Goal: Task Accomplishment & Management: Complete application form

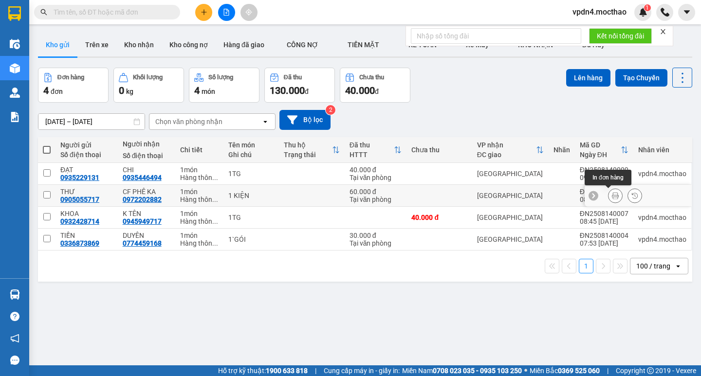
click at [612, 199] on icon at bounding box center [615, 195] width 7 height 7
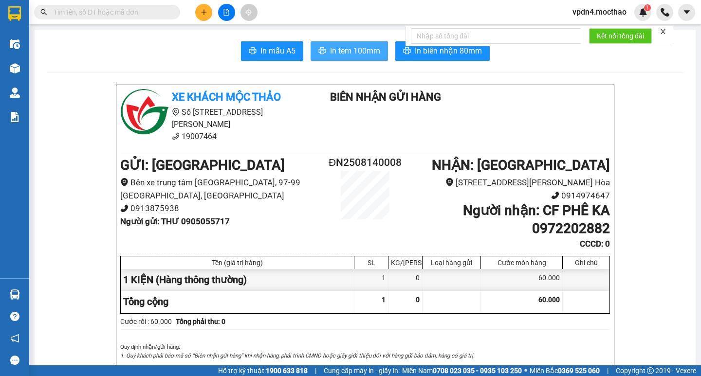
click at [330, 45] on span "In tem 100mm" at bounding box center [355, 51] width 50 height 12
click at [203, 13] on icon "plus" at bounding box center [204, 12] width 7 height 7
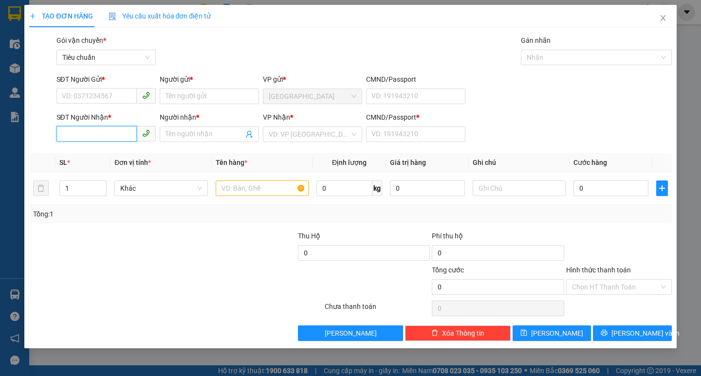
click at [128, 136] on input "SĐT Người Nhận *" at bounding box center [96, 134] width 80 height 16
click at [127, 149] on div "0975060900 - ĐÚC LUẬN" at bounding box center [106, 153] width 88 height 11
type input "0975060900"
type input "ĐÚC LUẬN"
type input "0"
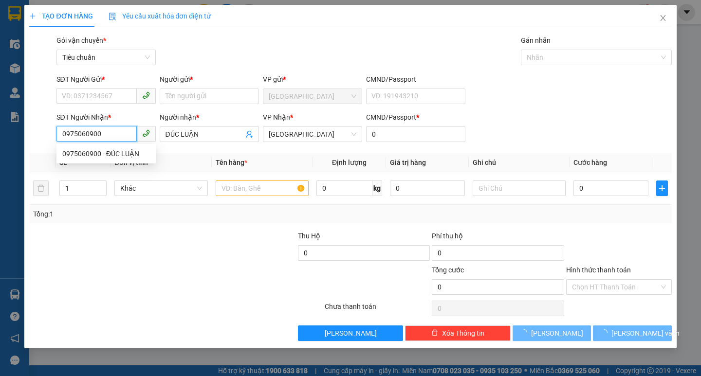
type input "100.000"
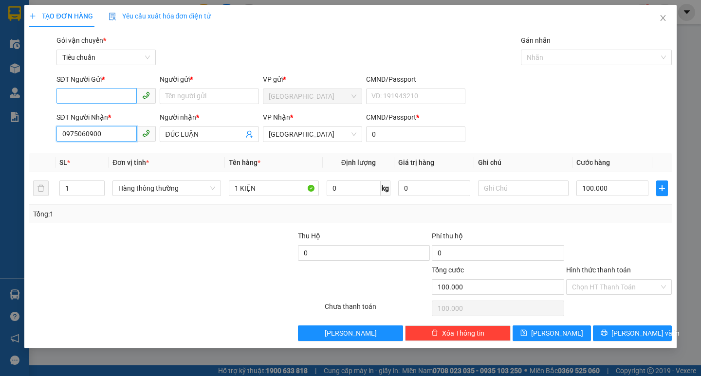
type input "0975060900"
click at [107, 93] on input "SĐT Người Gửi *" at bounding box center [96, 96] width 80 height 16
click at [115, 118] on div "0702444290 - [PERSON_NAME]" at bounding box center [110, 115] width 96 height 11
type input "0702444290"
type input "[PERSON_NAME]"
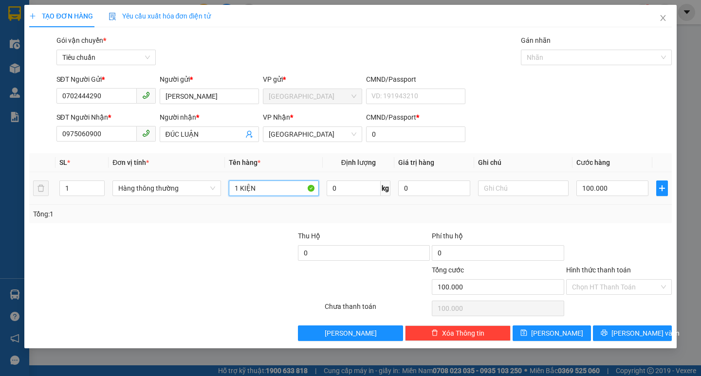
click at [273, 184] on input "1 KIỆN" at bounding box center [274, 189] width 90 height 16
type input "1 HỘP"
click at [608, 187] on input "100.000" at bounding box center [612, 189] width 73 height 16
type input "3"
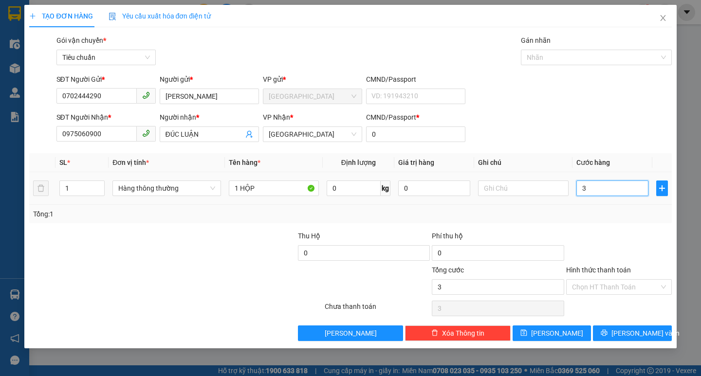
type input "30"
type input "30.000"
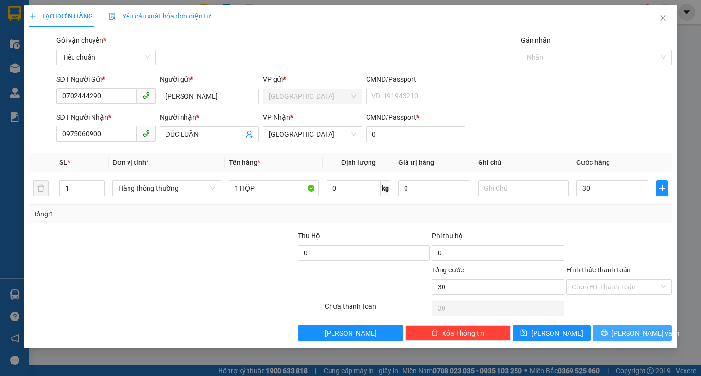
type input "30.000"
click at [655, 333] on button "[PERSON_NAME] và In" at bounding box center [632, 334] width 78 height 16
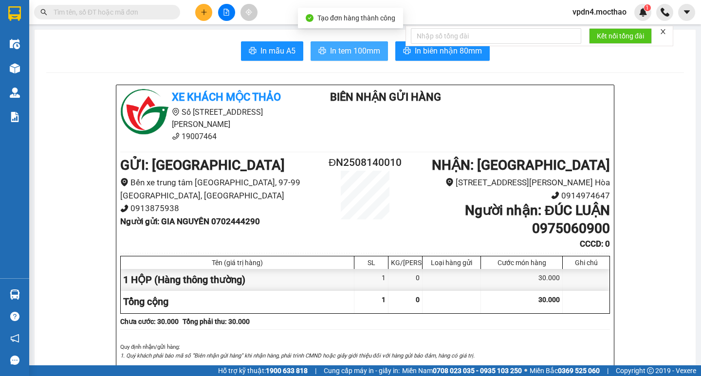
click at [342, 48] on span "In tem 100mm" at bounding box center [355, 51] width 50 height 12
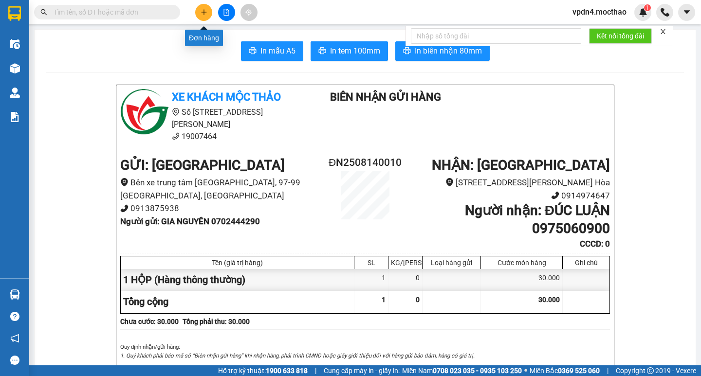
click at [201, 16] on button at bounding box center [203, 12] width 17 height 17
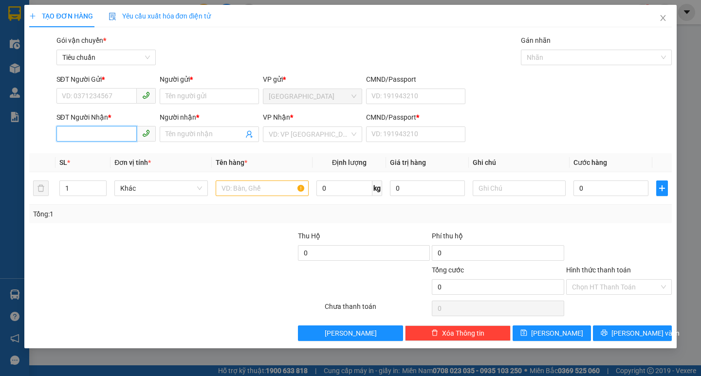
click at [94, 141] on input "SĐT Người Nhận *" at bounding box center [96, 134] width 80 height 16
type input "0"
click at [127, 150] on div "0394851724 - [PERSON_NAME]" at bounding box center [110, 153] width 96 height 11
type input "0394851724"
type input "[PERSON_NAME]"
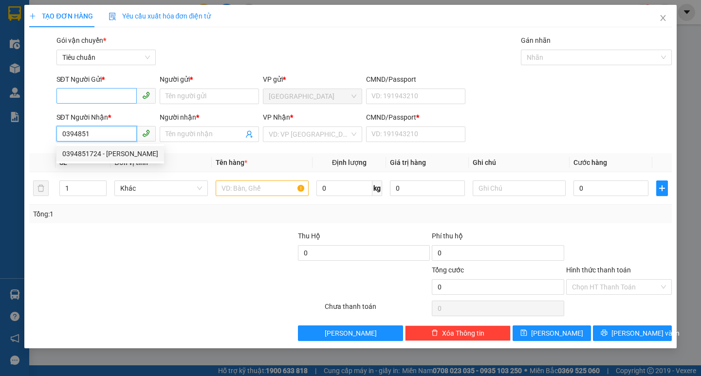
type input "0"
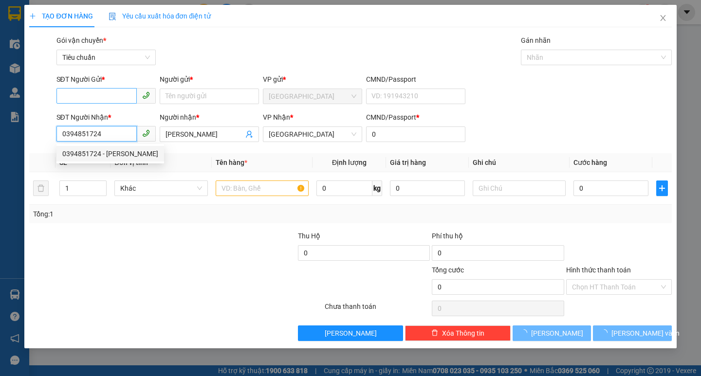
type input "80.000"
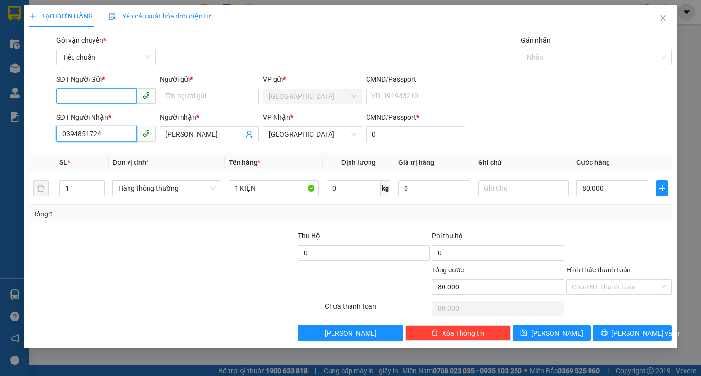
type input "0394851724"
click at [102, 97] on input "SĐT Người Gửi *" at bounding box center [96, 96] width 80 height 16
click at [131, 111] on div "0905982264 - NỘI THẤT H& C" at bounding box center [107, 115] width 91 height 11
type input "0905982264"
type input "NỘI THẤT H& C"
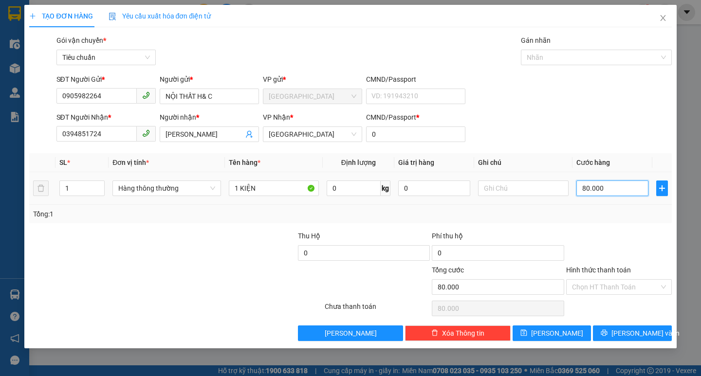
click at [598, 194] on input "80.000" at bounding box center [612, 189] width 73 height 16
type input "7"
type input "70"
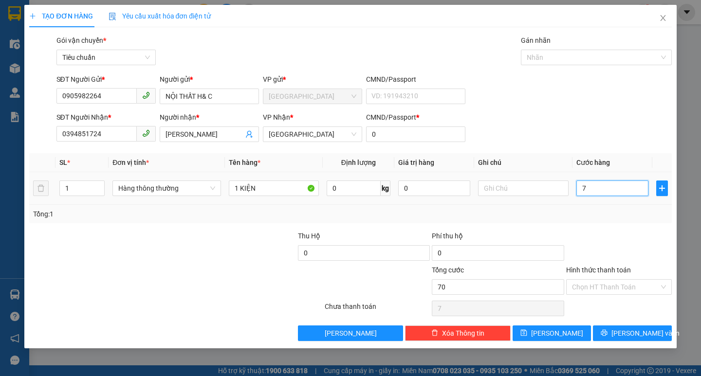
type input "70"
type input "70.000"
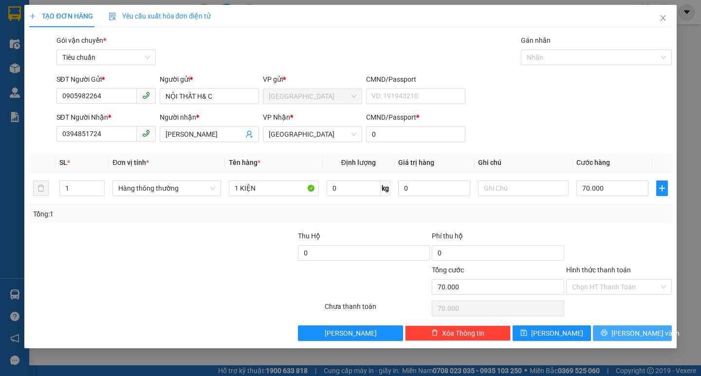
click at [637, 332] on span "[PERSON_NAME] và In" at bounding box center [645, 333] width 68 height 11
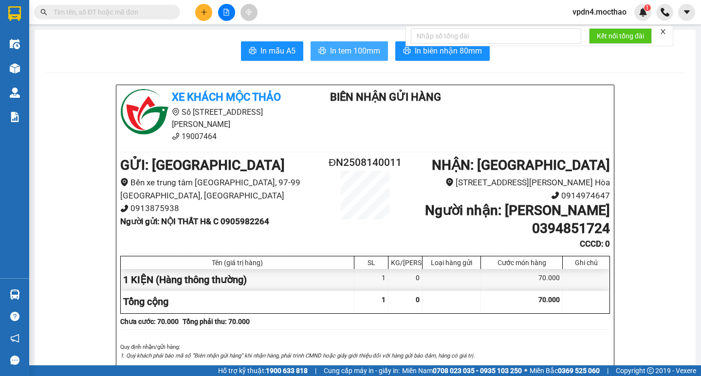
click at [363, 55] on span "In tem 100mm" at bounding box center [355, 51] width 50 height 12
click at [198, 10] on button at bounding box center [203, 12] width 17 height 17
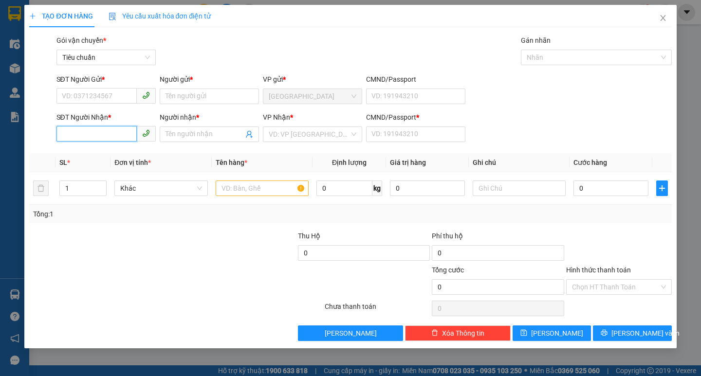
click at [110, 133] on input "SĐT Người Nhận *" at bounding box center [96, 134] width 80 height 16
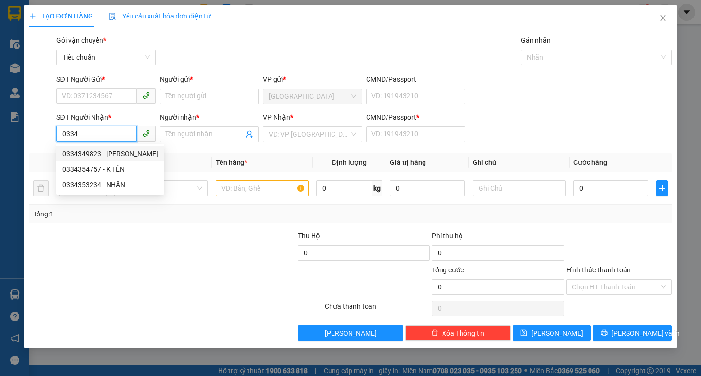
click at [127, 156] on div "0334349823 - [PERSON_NAME]" at bounding box center [110, 153] width 96 height 11
type input "0334349823"
type input "[PERSON_NAME]"
type input "0"
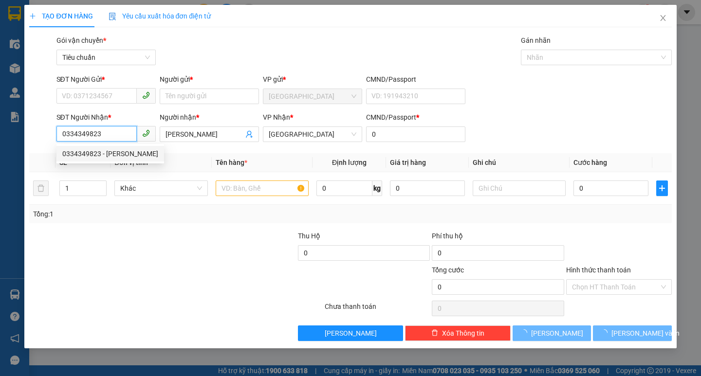
type input "60.000"
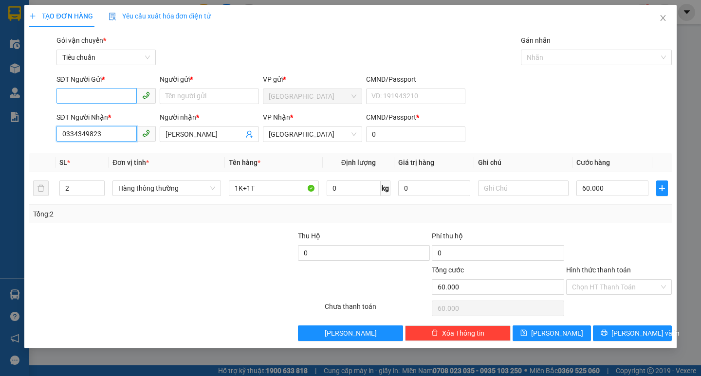
type input "0334349823"
click at [123, 91] on input "SĐT Người Gửi *" at bounding box center [96, 96] width 80 height 16
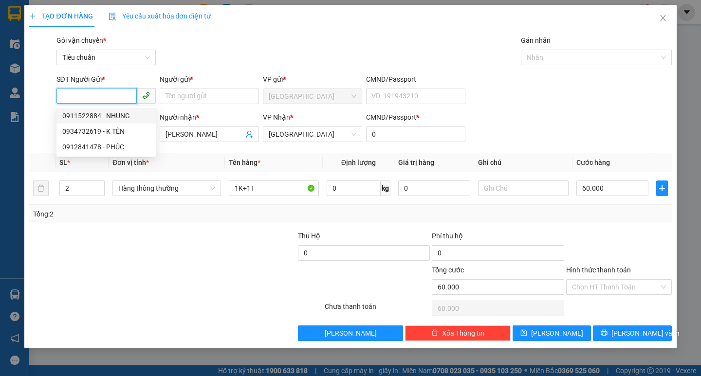
click at [117, 113] on div "0911522884 - NHUNG" at bounding box center [106, 115] width 88 height 11
type input "0911522884"
type input "NHUNG"
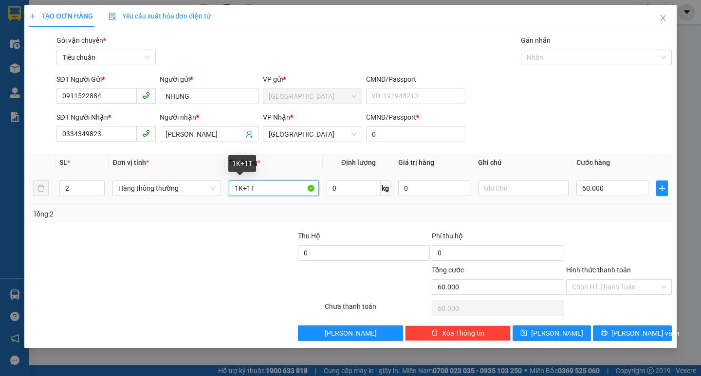
click at [251, 187] on input "1K+1T" at bounding box center [274, 189] width 90 height 16
type input "2T"
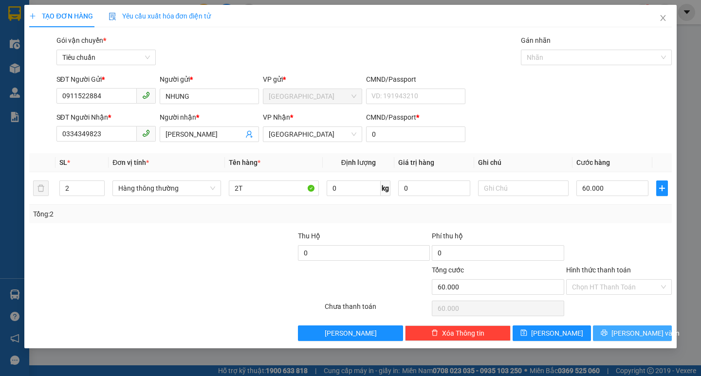
click at [638, 333] on span "[PERSON_NAME] và In" at bounding box center [645, 333] width 68 height 11
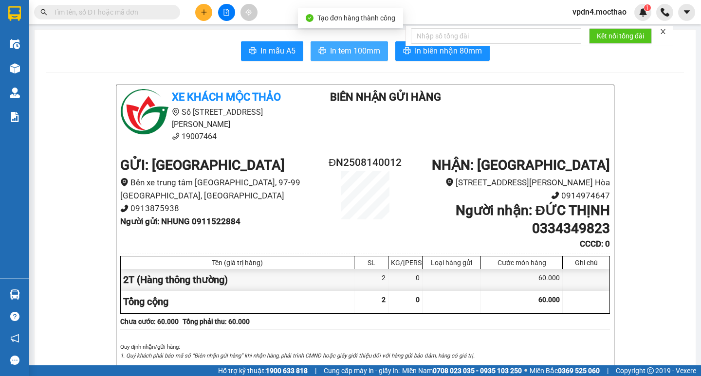
click at [336, 53] on span "In tem 100mm" at bounding box center [355, 51] width 50 height 12
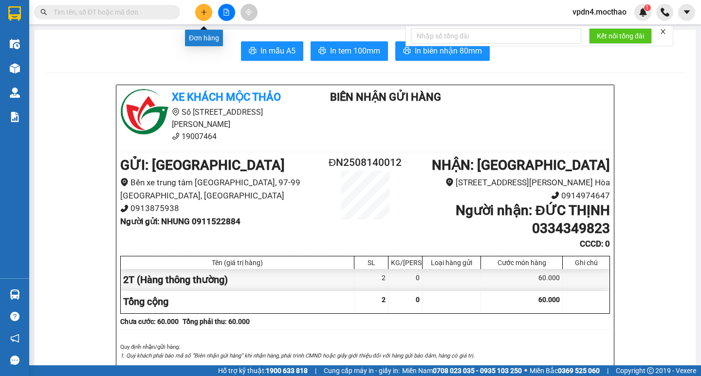
click at [207, 18] on button at bounding box center [203, 12] width 17 height 17
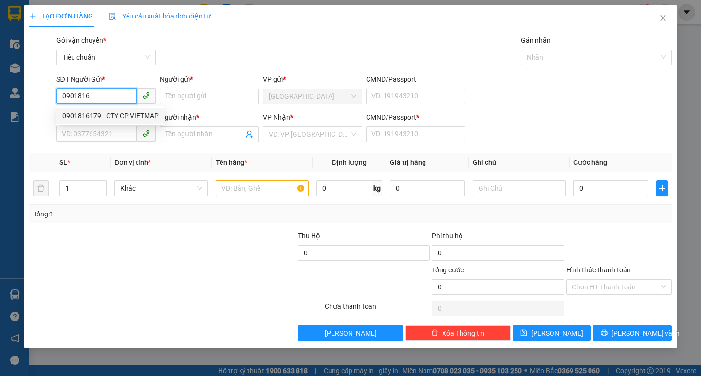
click at [96, 117] on div "0901816179 - CTY CP VIETMAP" at bounding box center [110, 115] width 96 height 11
type input "0901816179"
type input "CTY CP VIETMAP"
type input "0978255287"
type input "THẾ ANH"
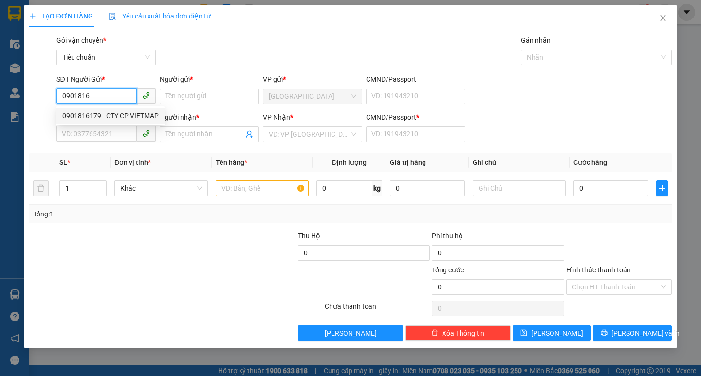
type input "0"
type input "30.000"
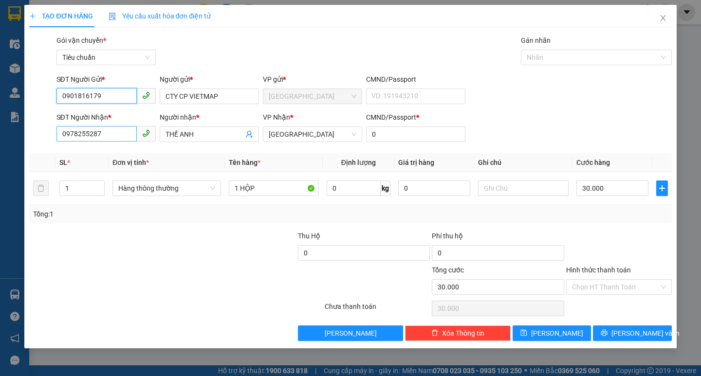
type input "0901816179"
click at [120, 135] on input "0978255287" at bounding box center [96, 134] width 80 height 16
type input "0"
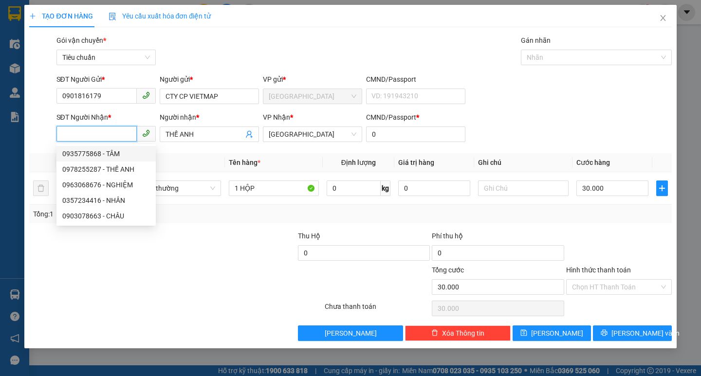
click at [89, 158] on div "0935775868 - TÂM" at bounding box center [106, 153] width 88 height 11
type input "0935775868"
type input "TÂM"
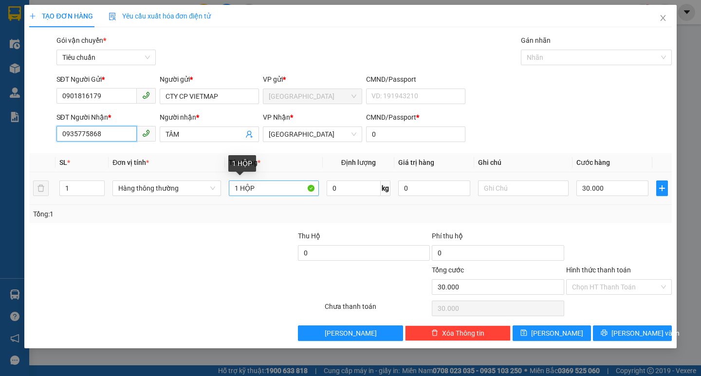
type input "0935775868"
click at [269, 188] on input "1 HỘP" at bounding box center [274, 189] width 90 height 16
type input "1 TG"
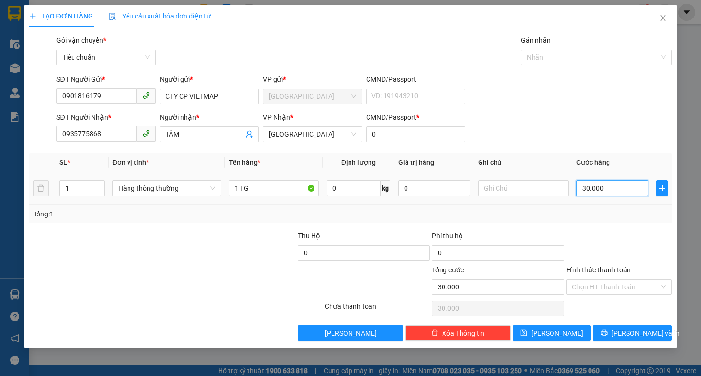
click at [609, 187] on input "30.000" at bounding box center [612, 189] width 73 height 16
type input "4"
type input "40"
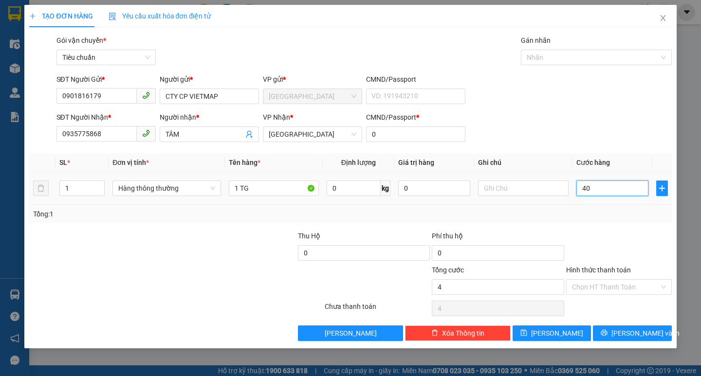
type input "40"
type input "40.000"
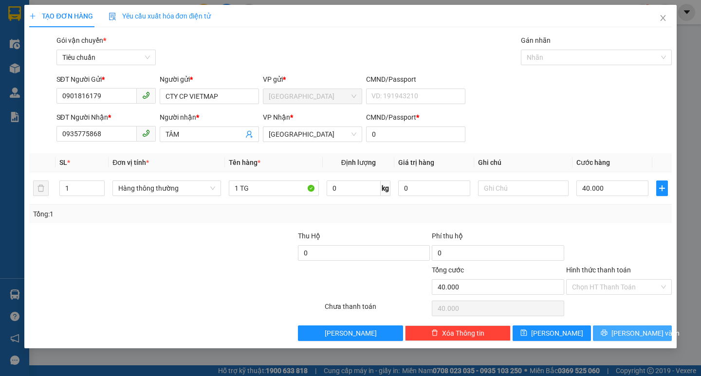
click at [637, 332] on span "[PERSON_NAME] và In" at bounding box center [645, 333] width 68 height 11
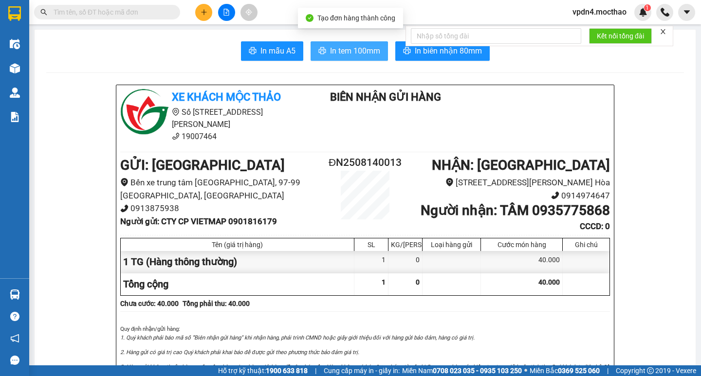
click at [345, 55] on span "In tem 100mm" at bounding box center [355, 51] width 50 height 12
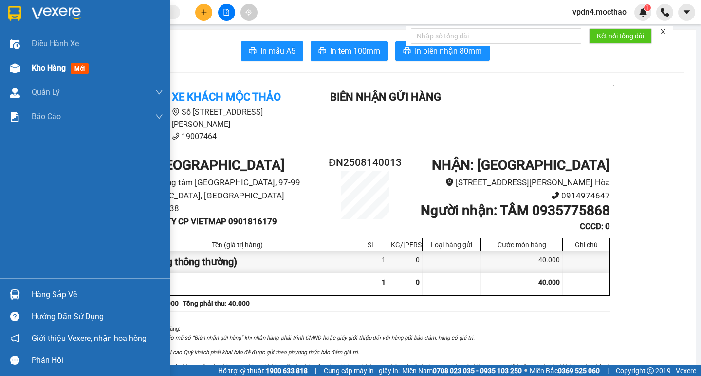
click at [55, 69] on span "Kho hàng" at bounding box center [49, 67] width 34 height 9
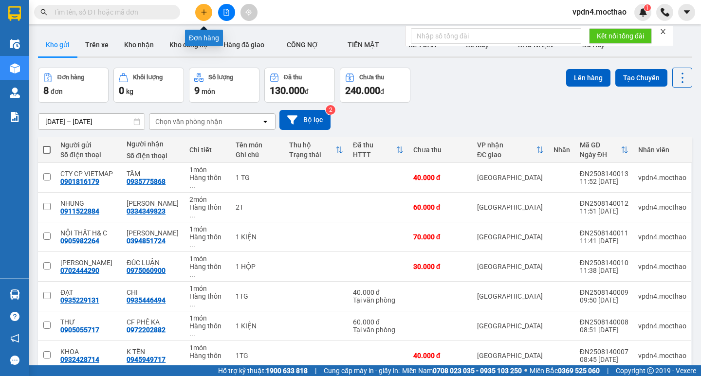
click at [203, 10] on button at bounding box center [203, 12] width 17 height 17
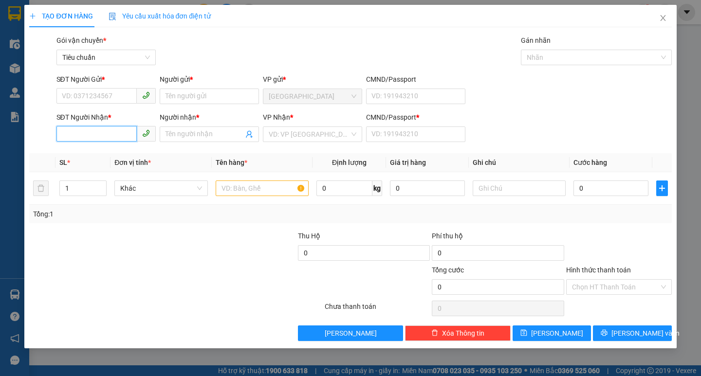
click at [117, 136] on input "SĐT Người Nhận *" at bounding box center [96, 134] width 80 height 16
click at [114, 156] on div "0985095507 - THUỶ" at bounding box center [106, 153] width 88 height 11
type input "0985095507"
type input "THUỶ"
type input "0"
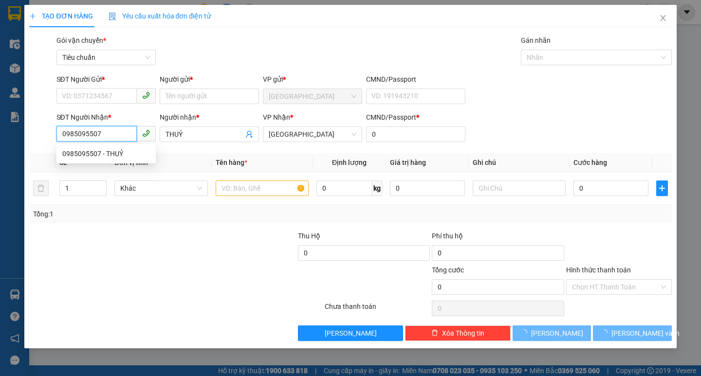
type input "50.000"
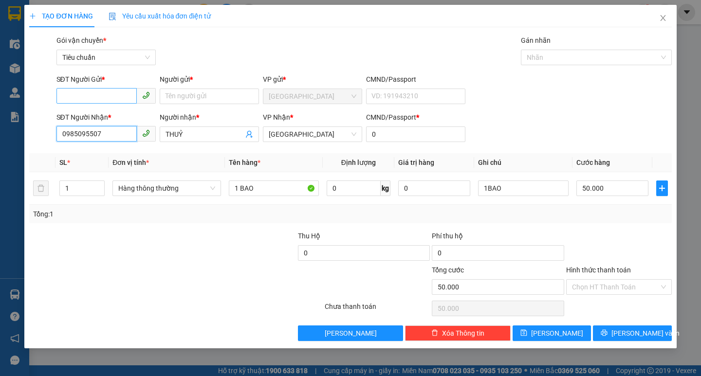
type input "0985095507"
click at [110, 93] on input "SĐT Người Gửi *" at bounding box center [96, 96] width 80 height 16
click at [98, 118] on div "0914081593 - VINH" at bounding box center [106, 115] width 88 height 11
type input "0914081593"
type input "VINH"
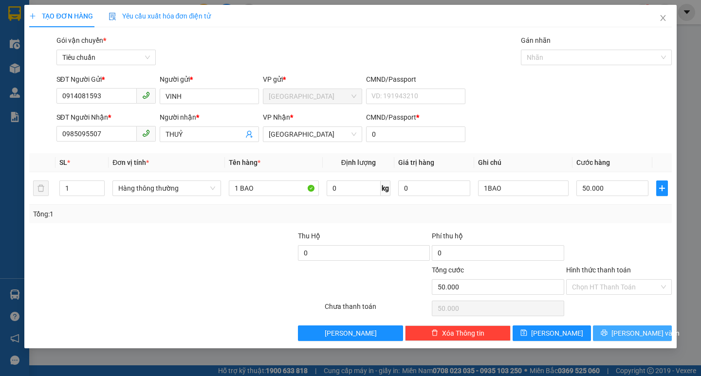
click at [622, 330] on button "[PERSON_NAME] và In" at bounding box center [632, 334] width 78 height 16
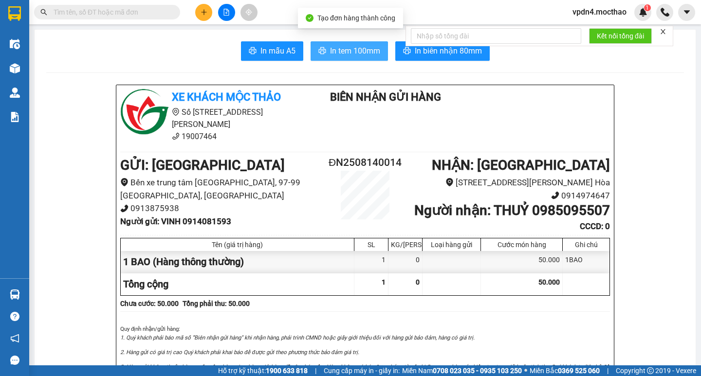
click at [345, 50] on span "In tem 100mm" at bounding box center [355, 51] width 50 height 12
